Goal: Information Seeking & Learning: Learn about a topic

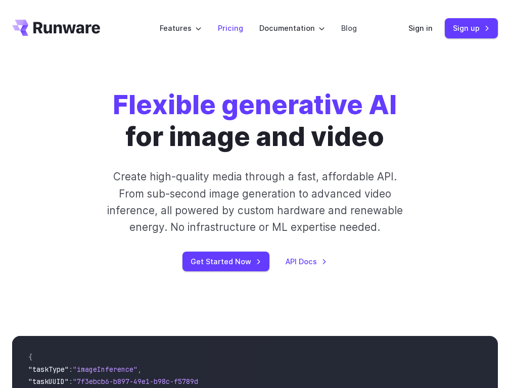
click at [231, 28] on link "Pricing" at bounding box center [230, 28] width 25 height 12
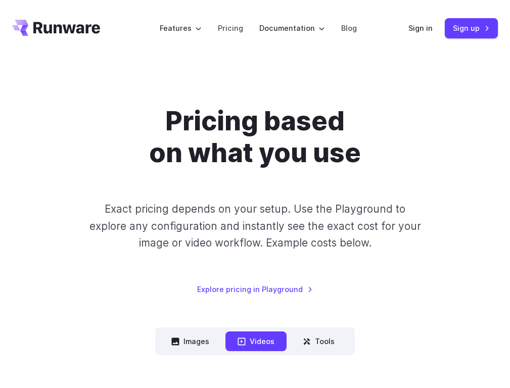
click at [191, 342] on button "Images" at bounding box center [190, 341] width 62 height 20
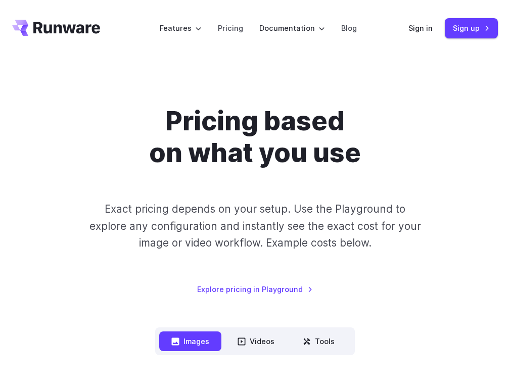
click at [318, 342] on button "Tools" at bounding box center [319, 341] width 56 height 20
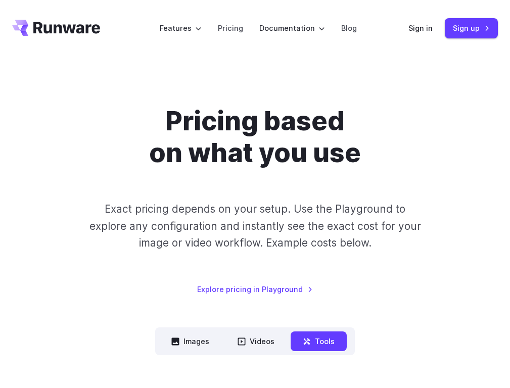
click at [256, 342] on button "Videos" at bounding box center [255, 341] width 61 height 20
